Goal: Task Accomplishment & Management: Manage account settings

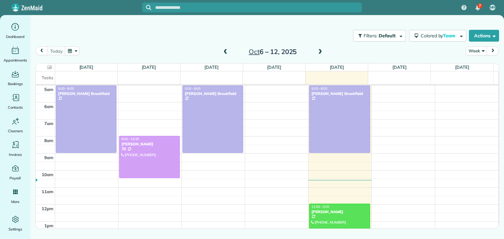
scroll to position [34, 0]
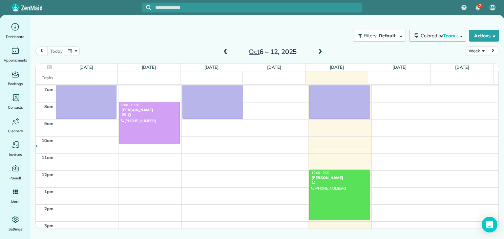
click at [438, 36] on span "Colored by Team" at bounding box center [438, 36] width 37 height 6
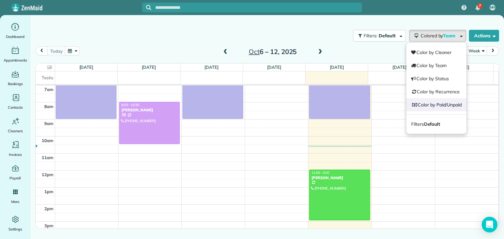
click at [443, 100] on link "Color by Paid/Unpaid" at bounding box center [436, 104] width 60 height 13
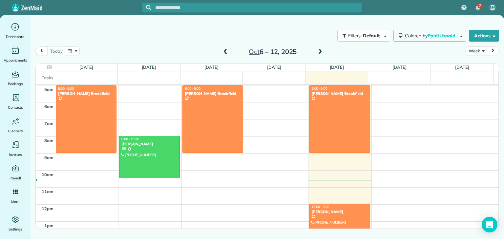
click at [427, 33] on span "Paid/Unpaid" at bounding box center [441, 36] width 29 height 6
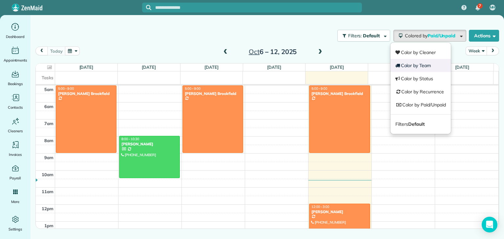
click at [426, 63] on link "Color by Team" at bounding box center [420, 65] width 60 height 13
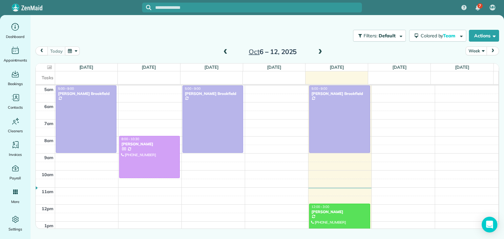
click at [317, 52] on span at bounding box center [319, 52] width 7 height 6
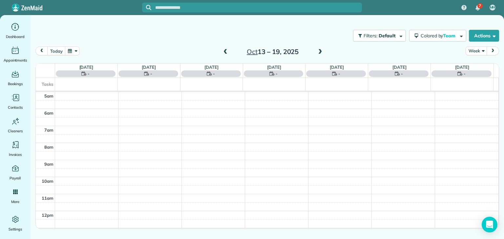
scroll to position [34, 0]
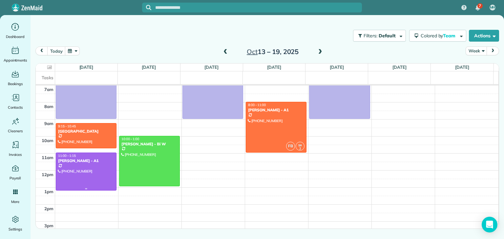
click at [79, 164] on div at bounding box center [86, 171] width 60 height 37
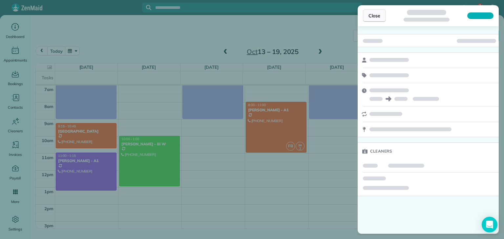
click at [367, 19] on button "Close" at bounding box center [374, 16] width 23 height 12
